Goal: Entertainment & Leisure: Browse casually

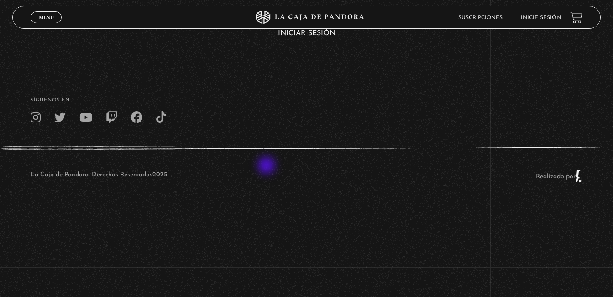
scroll to position [326, 0]
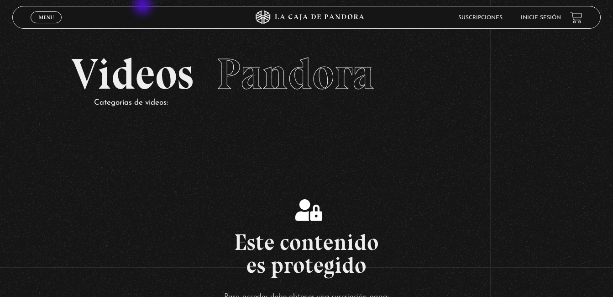
scroll to position [326, 0]
